Goal: Check status: Check status

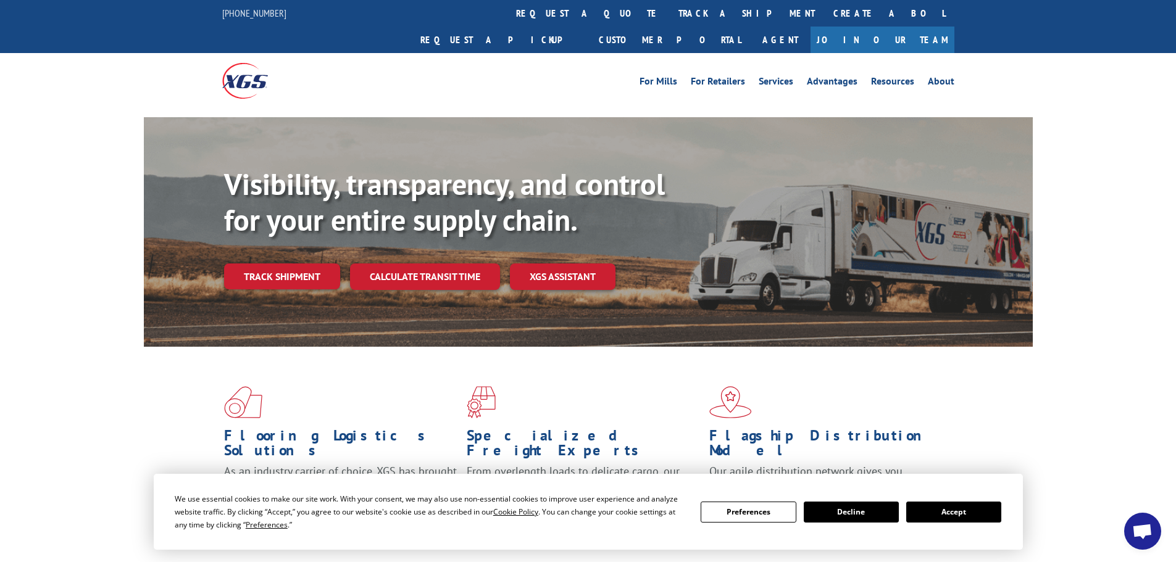
drag, startPoint x: 552, startPoint y: 6, endPoint x: 551, endPoint y: 13, distance: 7.5
click at [669, 6] on link "track a shipment" at bounding box center [746, 13] width 155 height 27
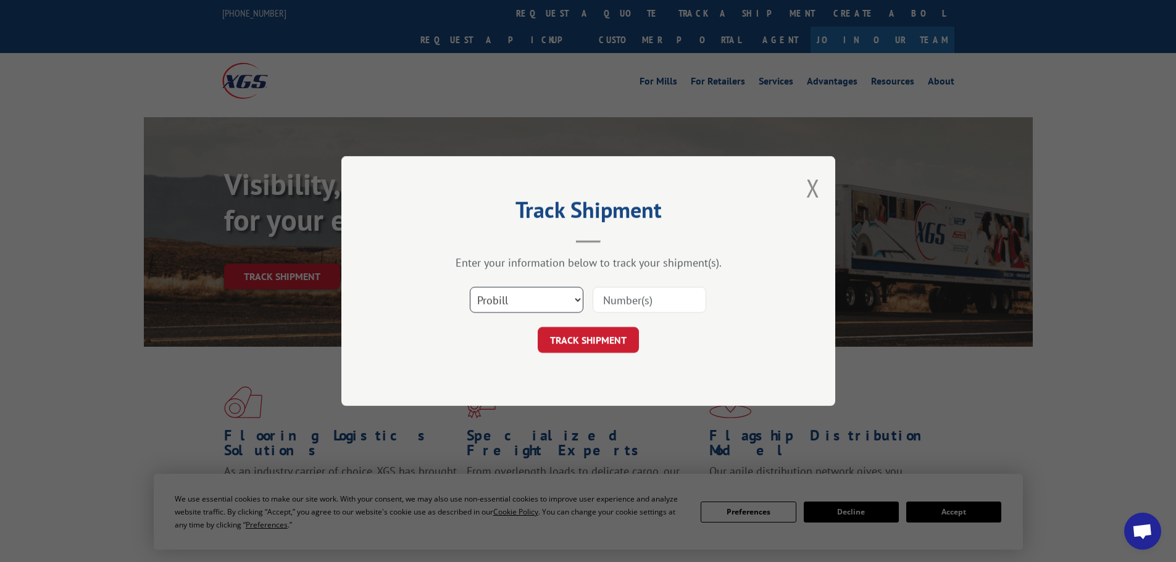
click at [517, 299] on select "Select category... Probill BOL PO" at bounding box center [527, 300] width 114 height 26
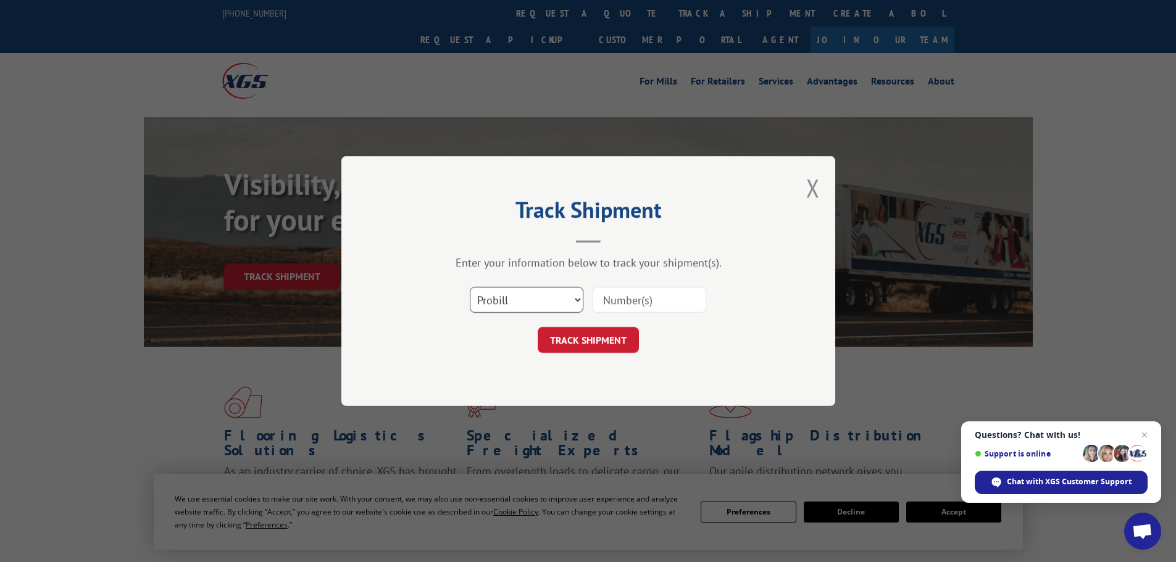
select select "po"
click at [470, 287] on select "Select category... Probill BOL PO" at bounding box center [527, 300] width 114 height 26
click at [615, 297] on input at bounding box center [650, 300] width 114 height 26
paste input "479400995478"
type input "479400995478"
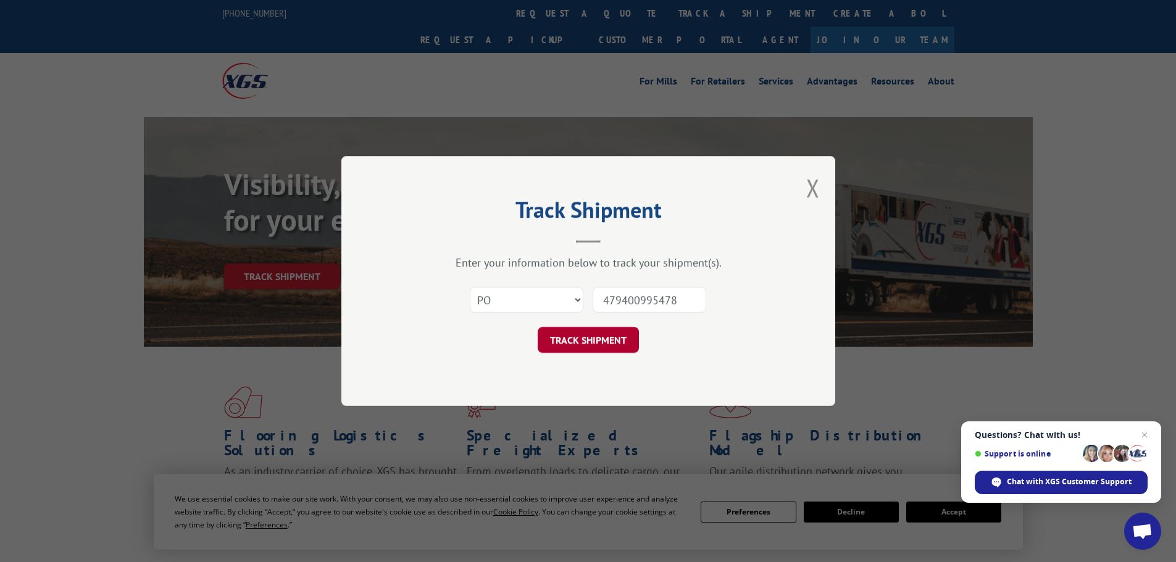
click at [624, 346] on button "TRACK SHIPMENT" at bounding box center [588, 340] width 101 height 26
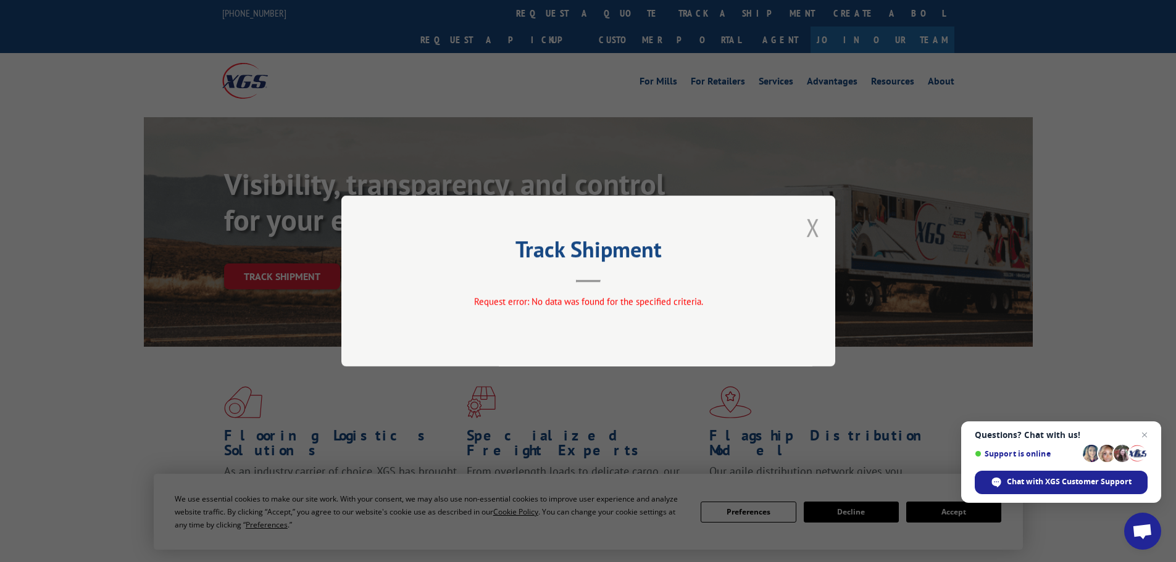
drag, startPoint x: 813, startPoint y: 225, endPoint x: 758, endPoint y: 189, distance: 65.9
click at [814, 225] on button "Close modal" at bounding box center [813, 227] width 14 height 33
